Goal: Task Accomplishment & Management: Manage account settings

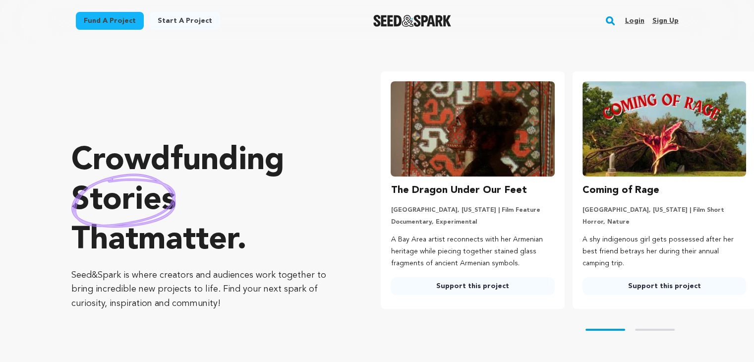
click at [632, 18] on link "Login" at bounding box center [634, 21] width 19 height 16
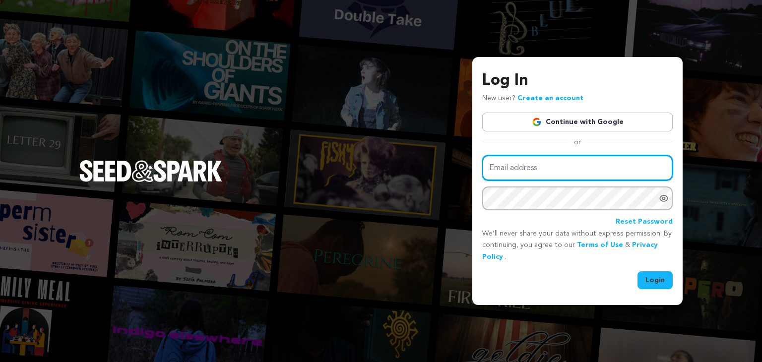
click at [503, 160] on input "Email address" at bounding box center [577, 167] width 190 height 25
type input "grandzander@gmail.com"
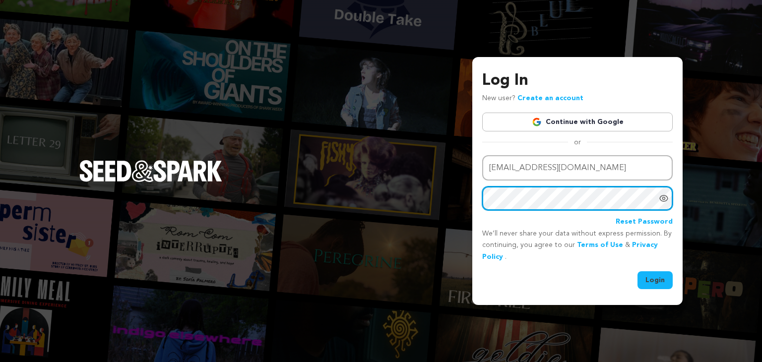
click at [637, 271] on button "Login" at bounding box center [654, 280] width 35 height 18
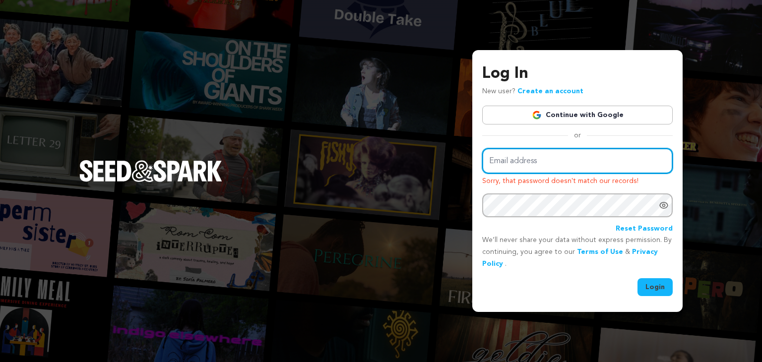
click at [533, 164] on input "Email address" at bounding box center [577, 160] width 190 height 25
type input "grandzander@gmail.com"
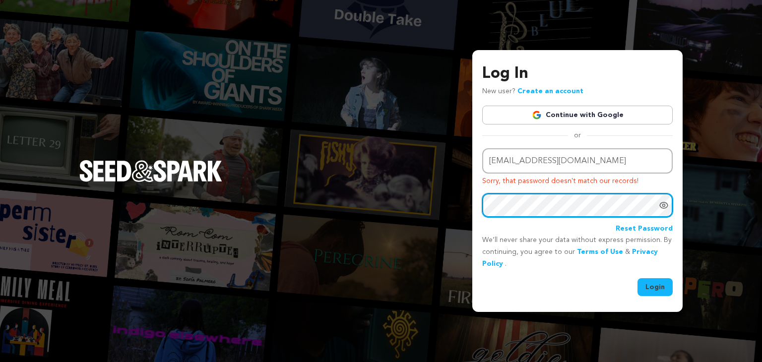
click at [637, 278] on button "Login" at bounding box center [654, 287] width 35 height 18
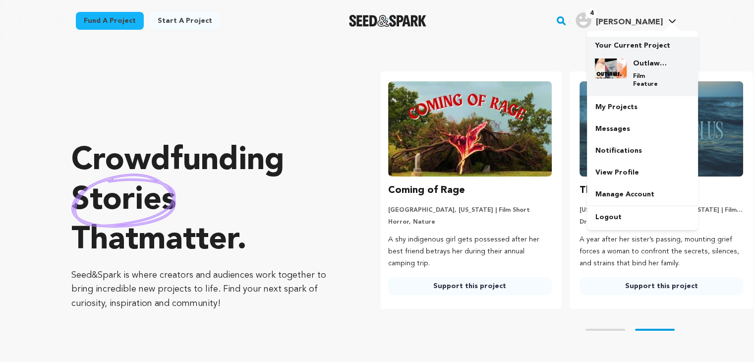
scroll to position [0, 199]
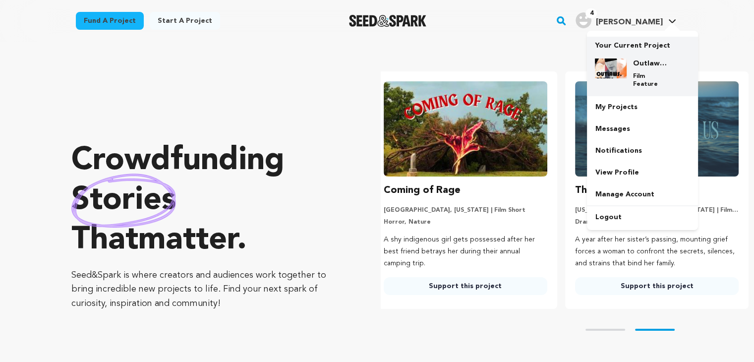
click at [636, 60] on h4 "Outlaws, Rebels, & Vixens" at bounding box center [651, 64] width 36 height 10
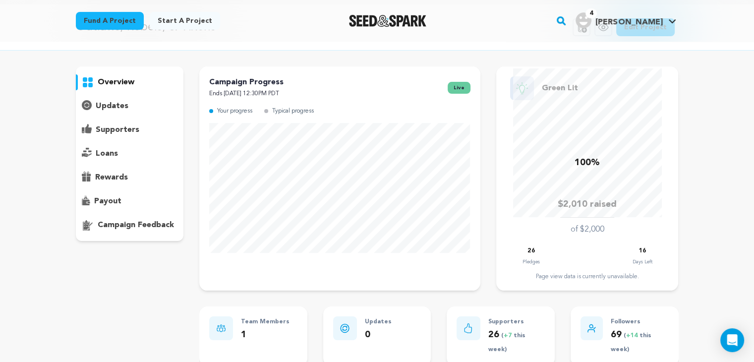
scroll to position [37, 0]
click at [112, 134] on p "supporters" at bounding box center [118, 130] width 44 height 12
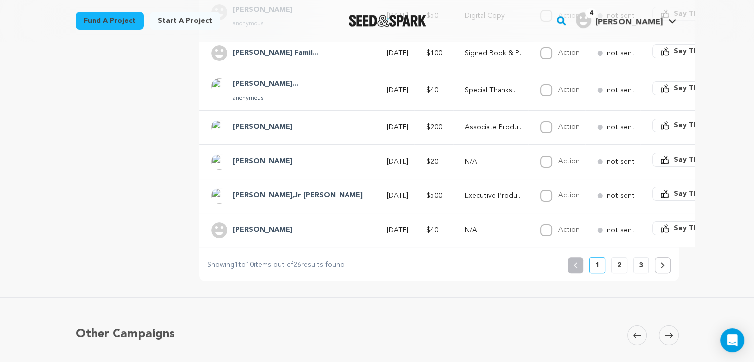
scroll to position [370, 0]
click at [619, 269] on p "2" at bounding box center [619, 264] width 4 height 10
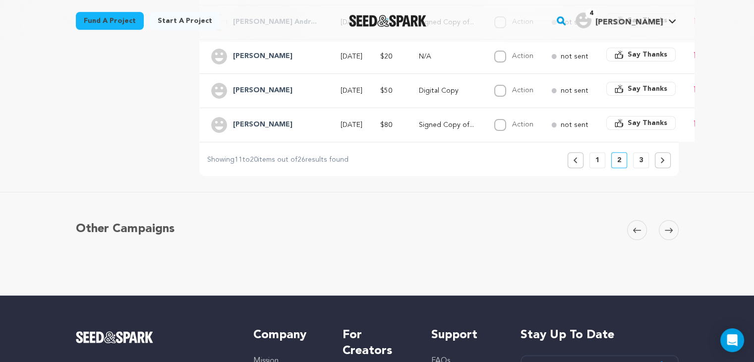
scroll to position [472, 0]
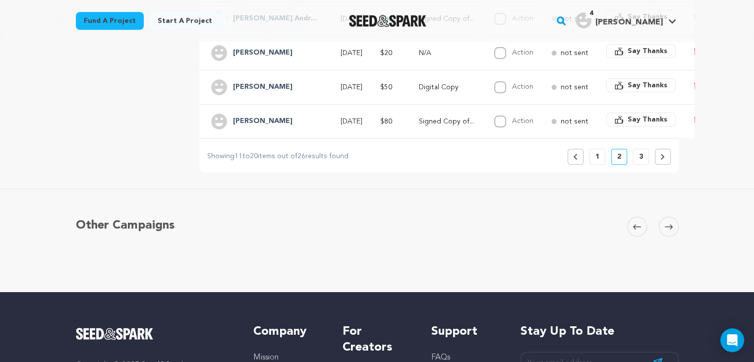
click at [658, 157] on button at bounding box center [663, 157] width 16 height 16
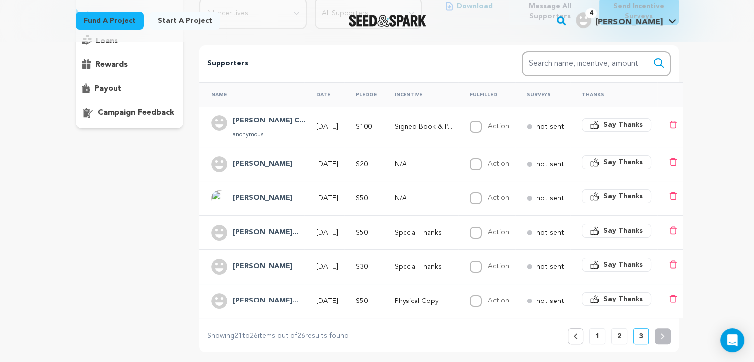
scroll to position [0, 0]
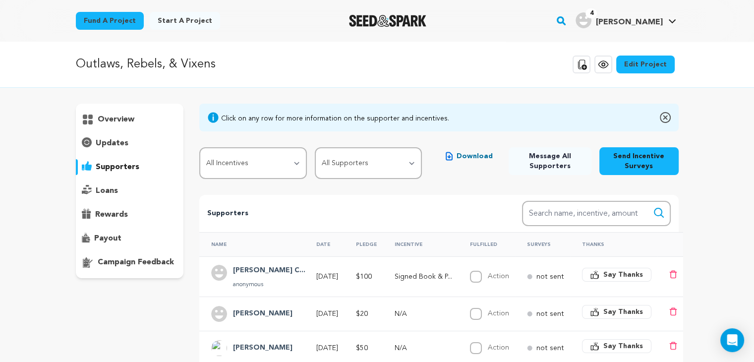
scroll to position [37, 0]
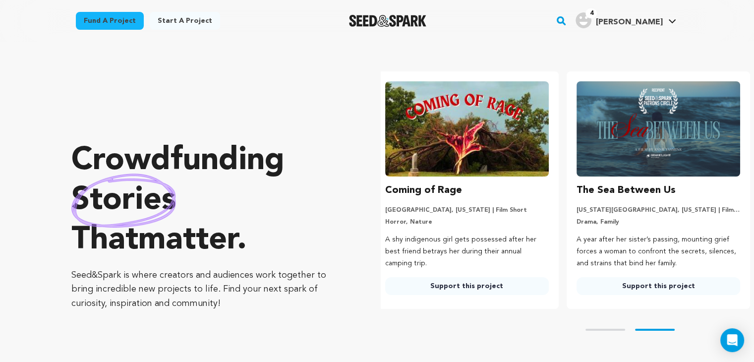
scroll to position [0, 199]
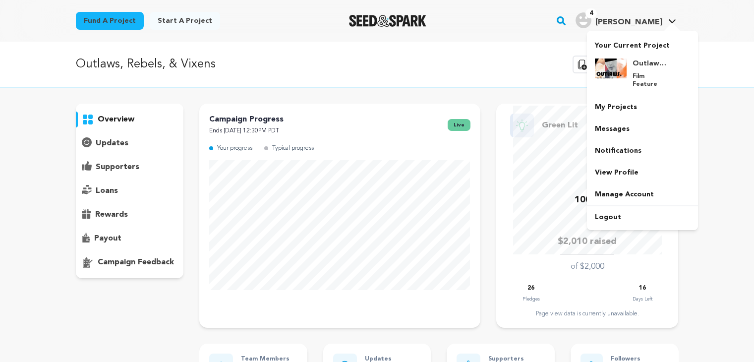
scroll to position [37, 0]
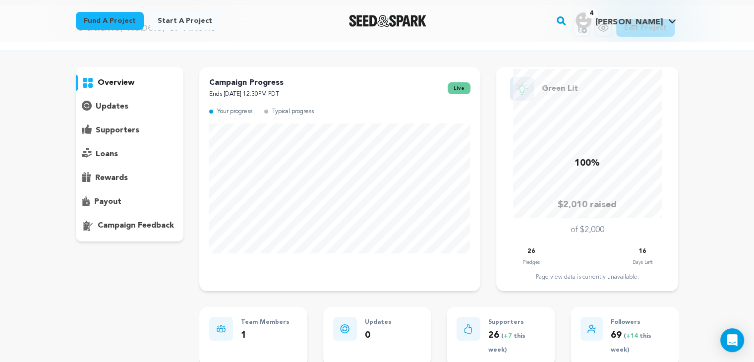
click at [92, 76] on div "overview" at bounding box center [130, 83] width 108 height 16
